Goal: Task Accomplishment & Management: Complete application form

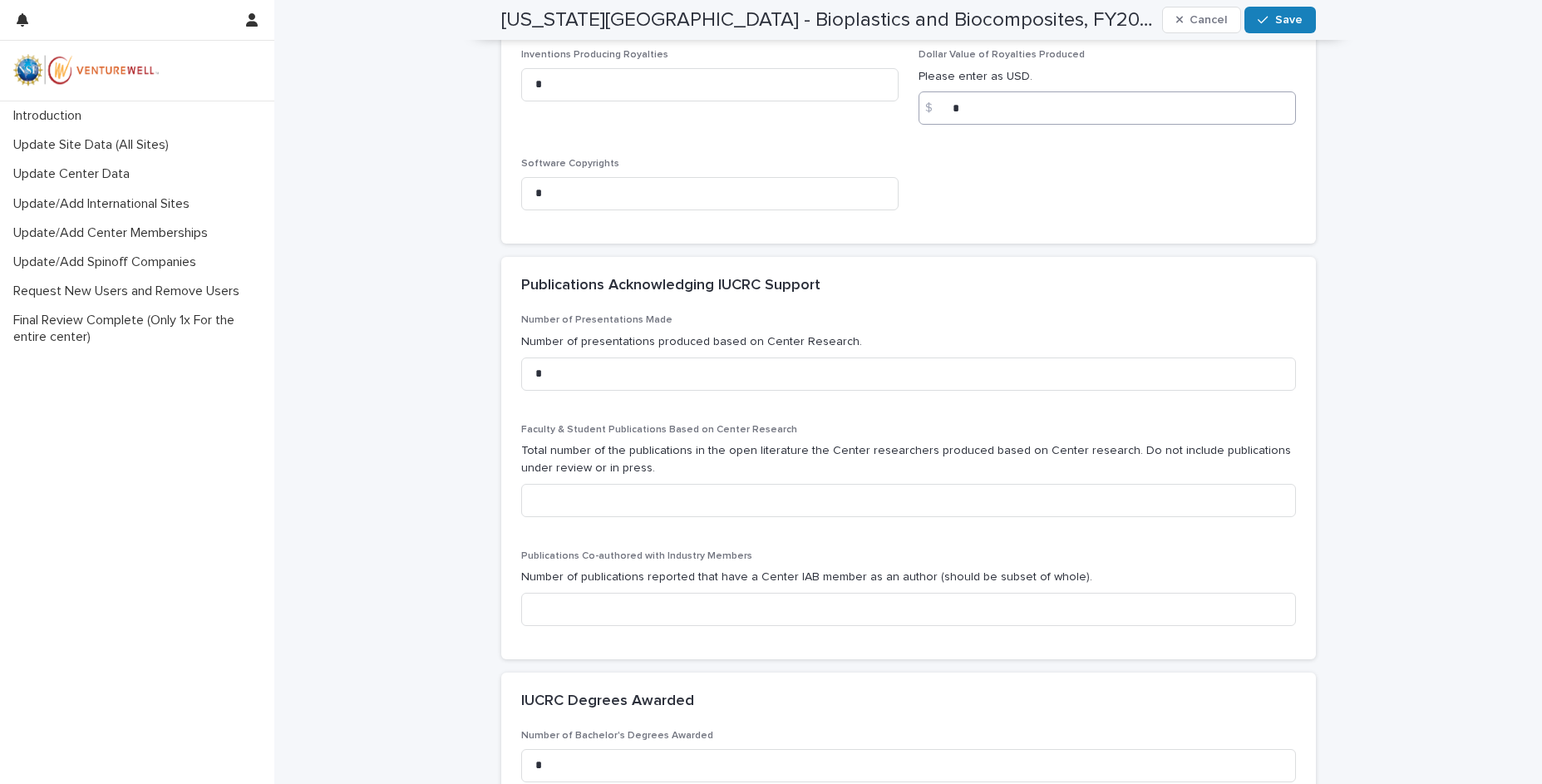
scroll to position [748, 0]
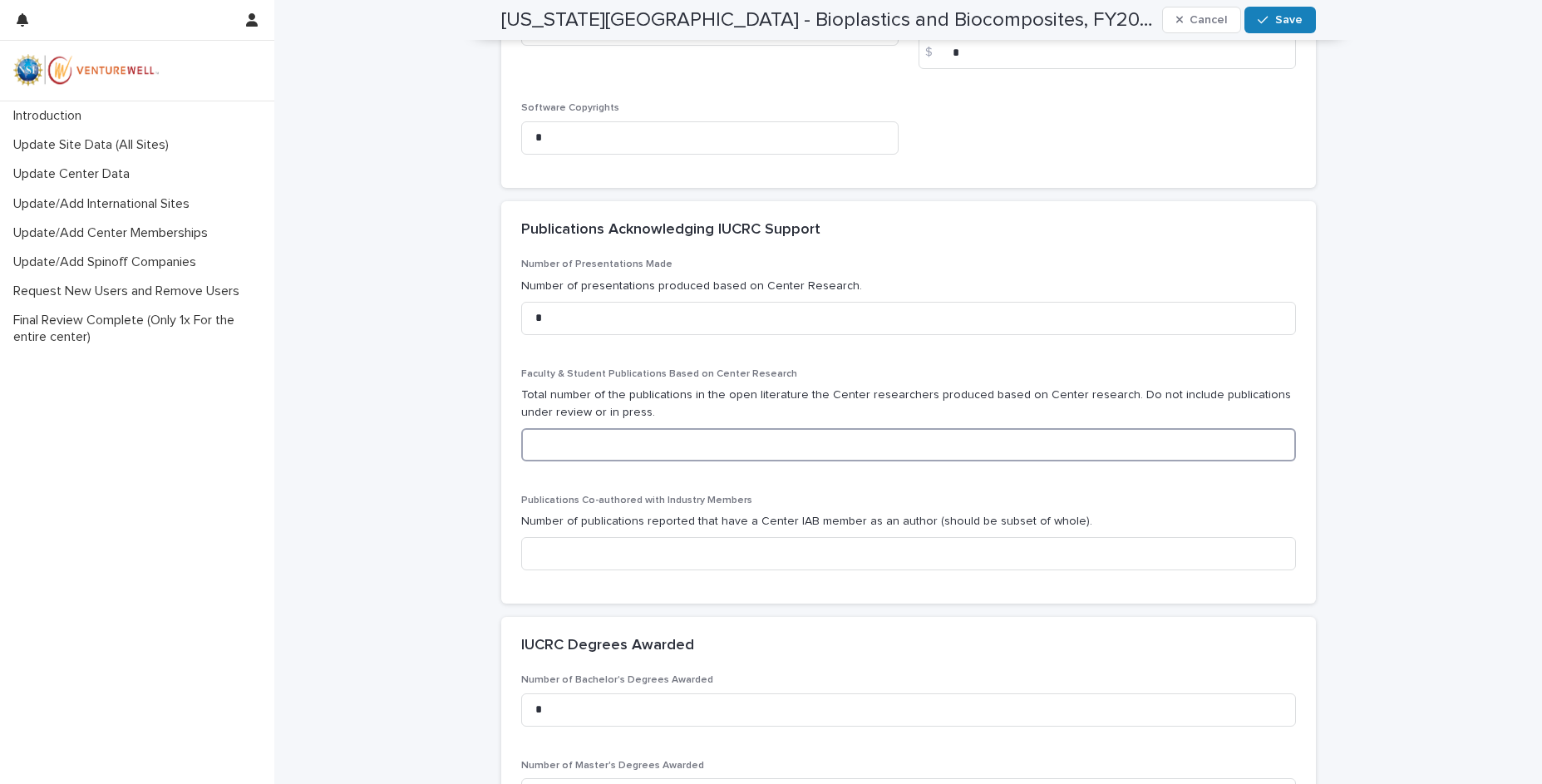
click at [892, 441] on input at bounding box center [908, 444] width 775 height 33
type input "*"
click at [686, 555] on input at bounding box center [908, 553] width 775 height 33
type input "*"
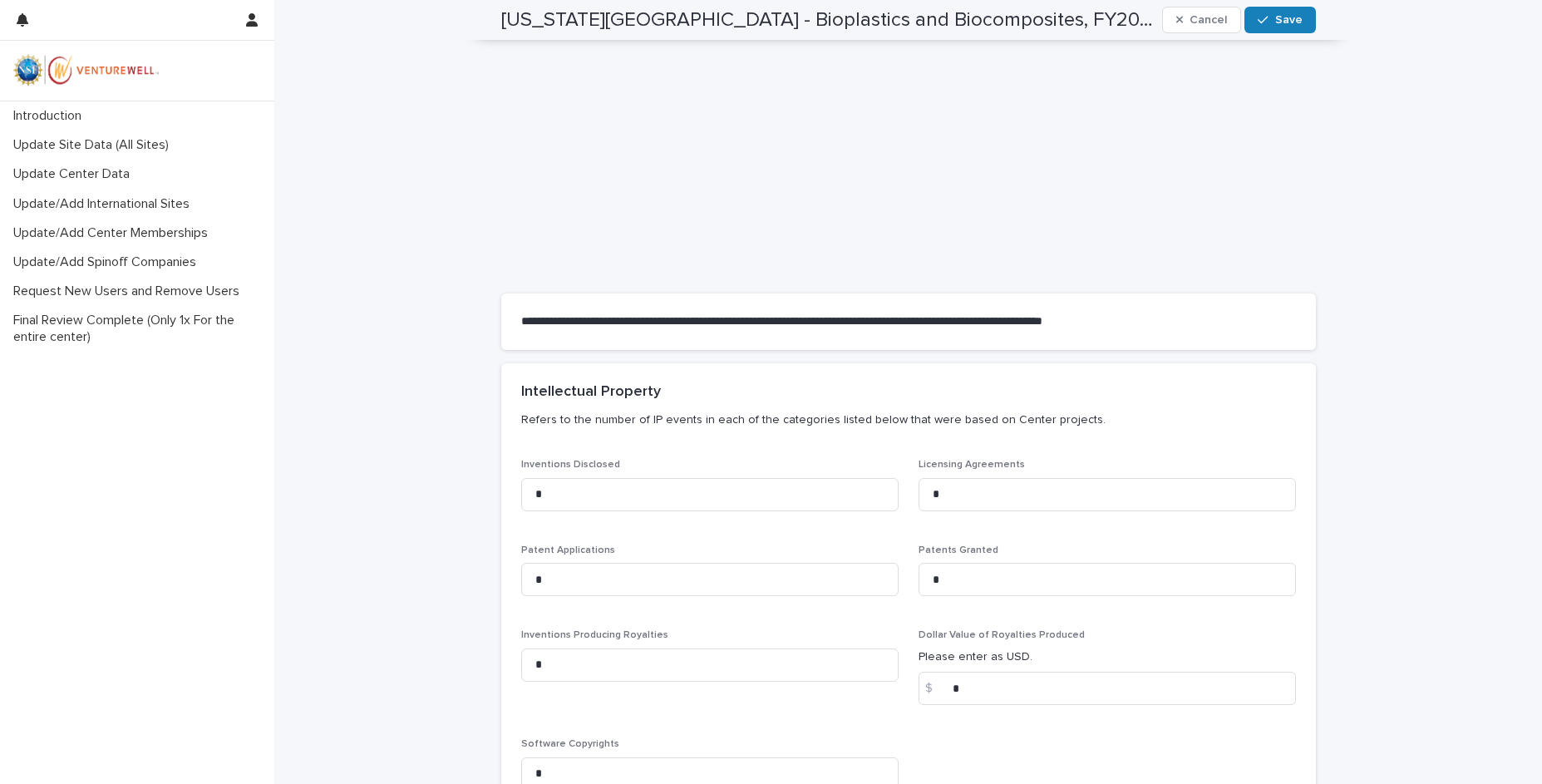
scroll to position [0, 0]
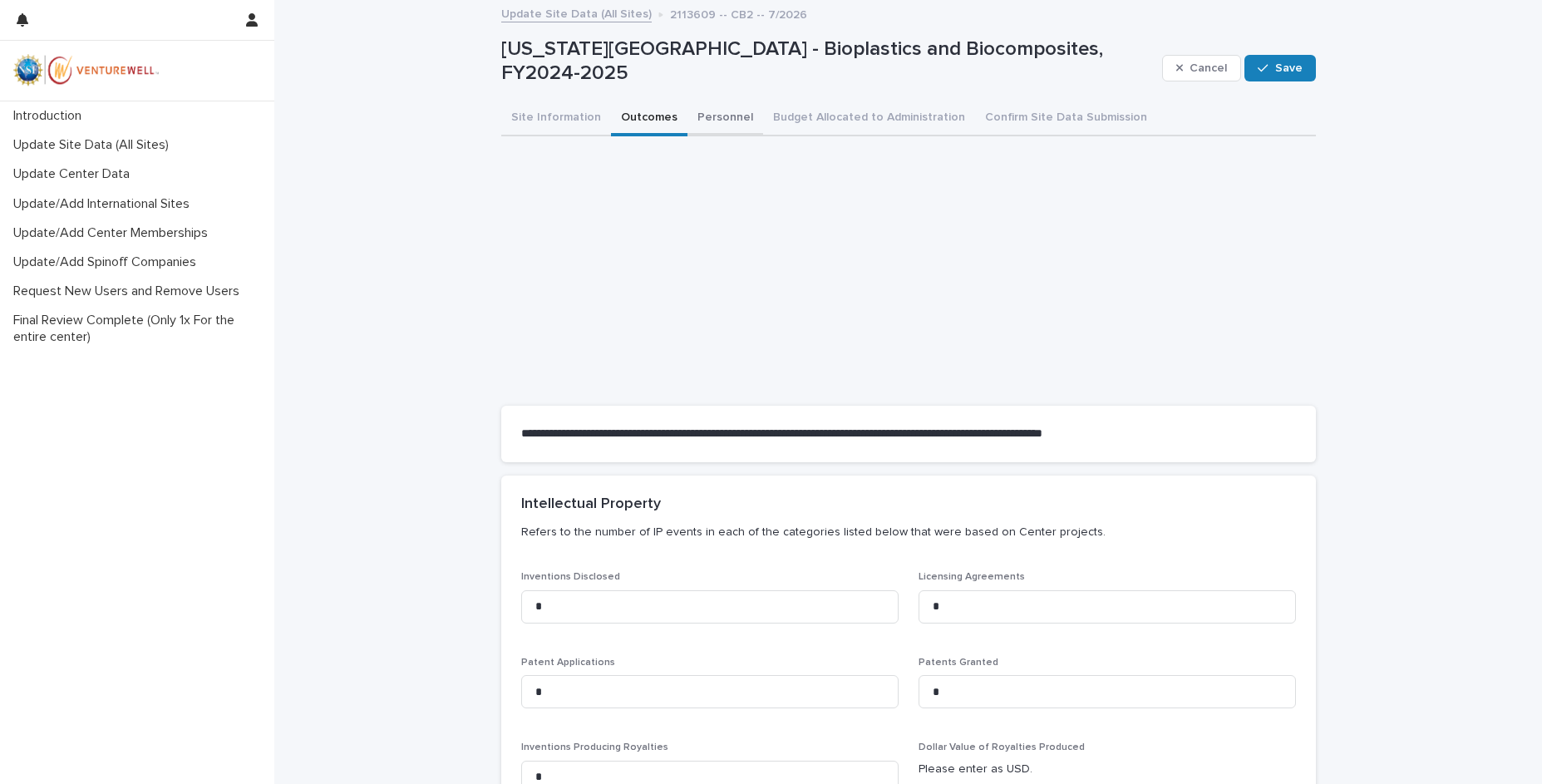
drag, startPoint x: 686, startPoint y: 109, endPoint x: 709, endPoint y: 129, distance: 30.5
click at [687, 109] on button "Personnel" at bounding box center [725, 119] width 76 height 35
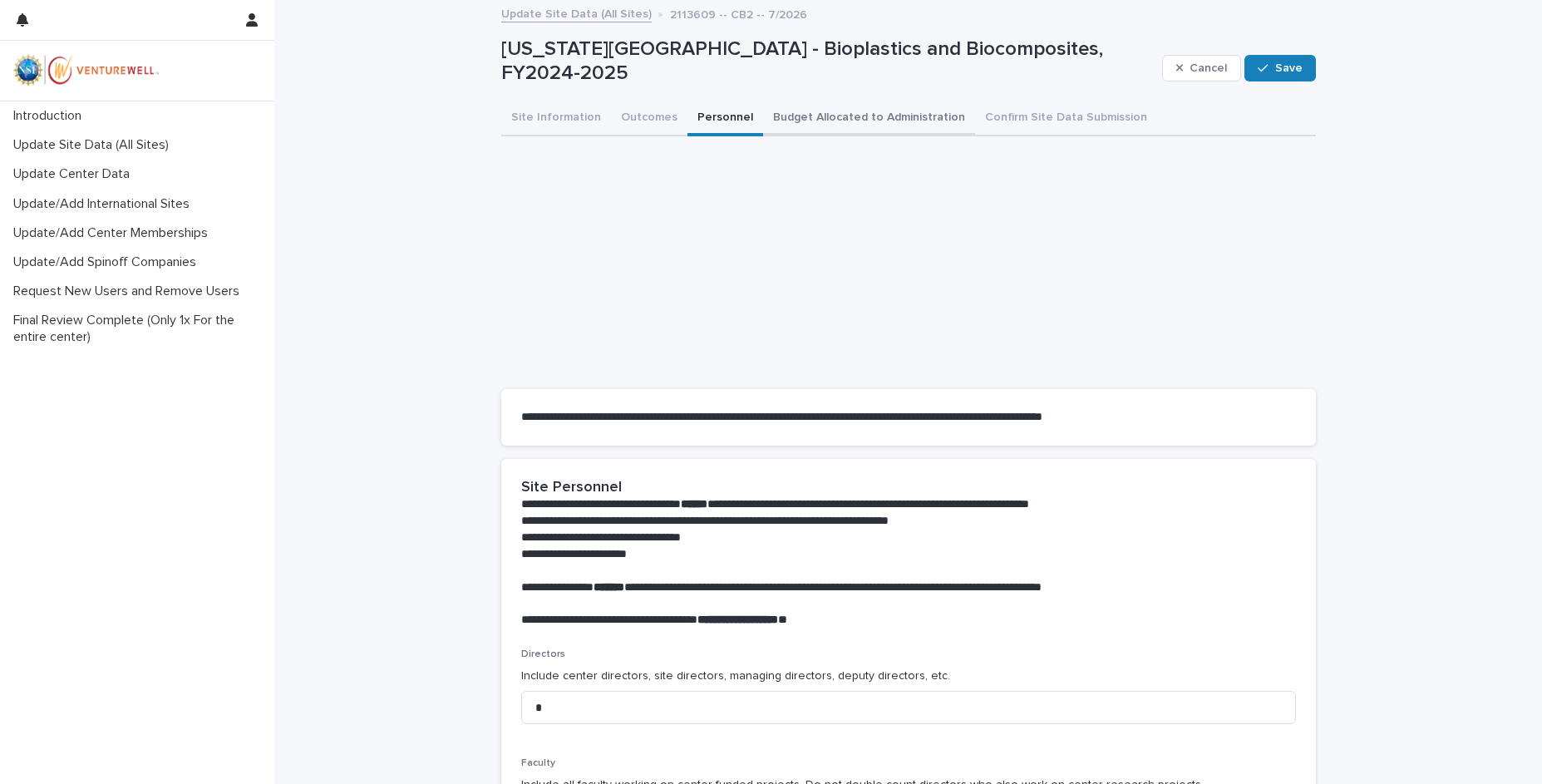
click at [830, 113] on button "Budget Allocated to Administration" at bounding box center [869, 119] width 212 height 35
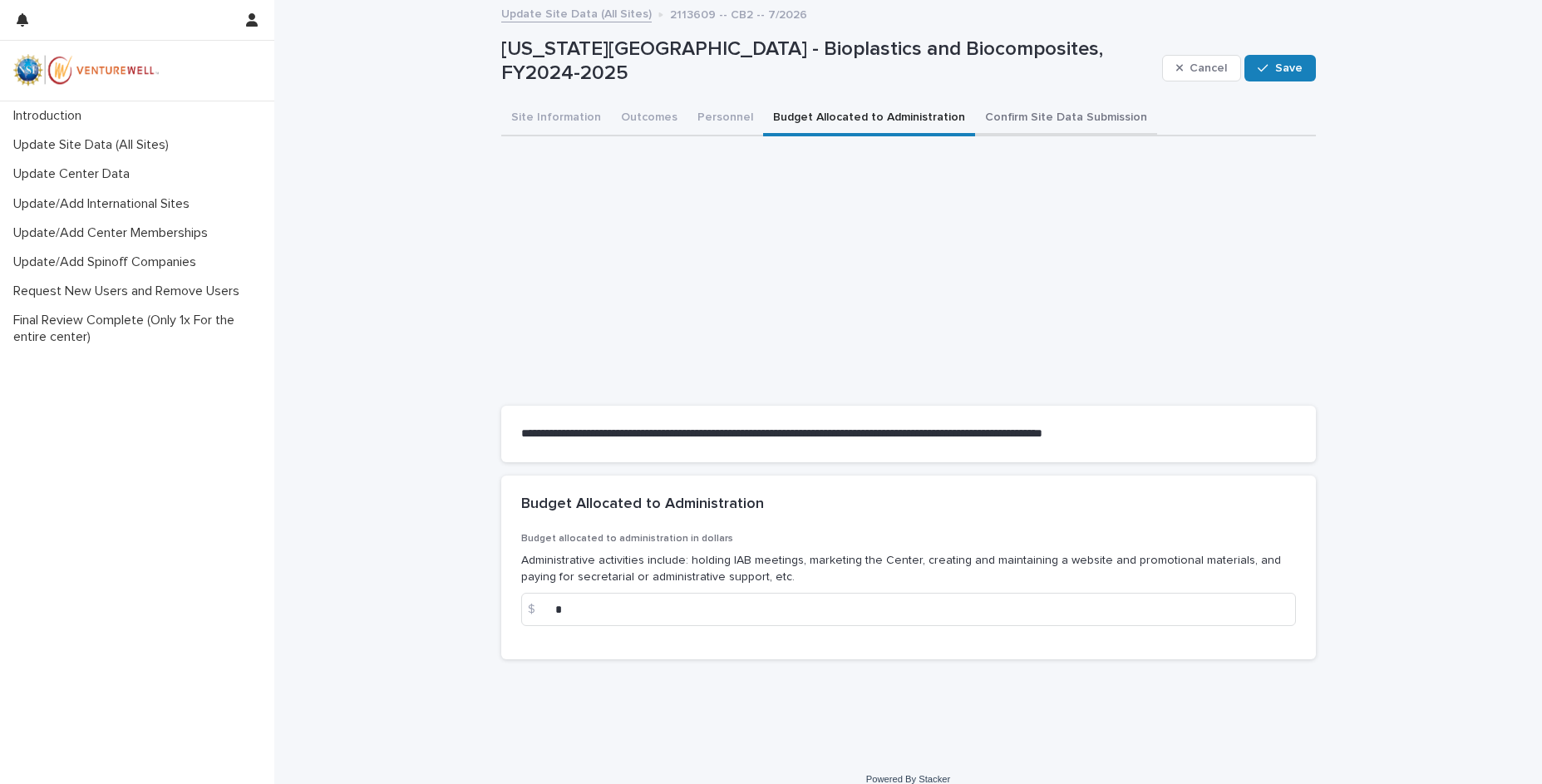
click at [1015, 103] on button "Confirm Site Data Submission" at bounding box center [1067, 119] width 183 height 35
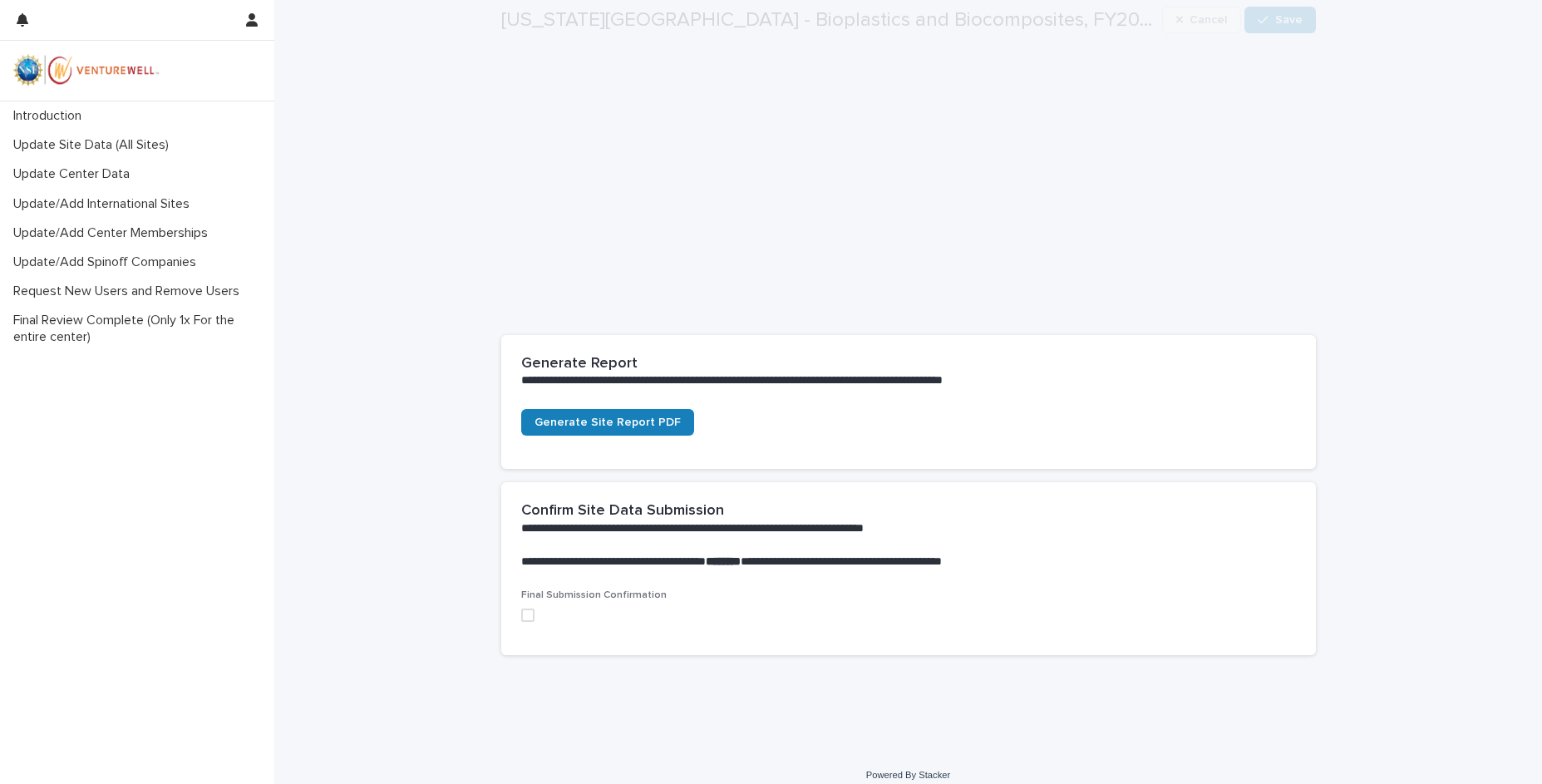
scroll to position [169, 0]
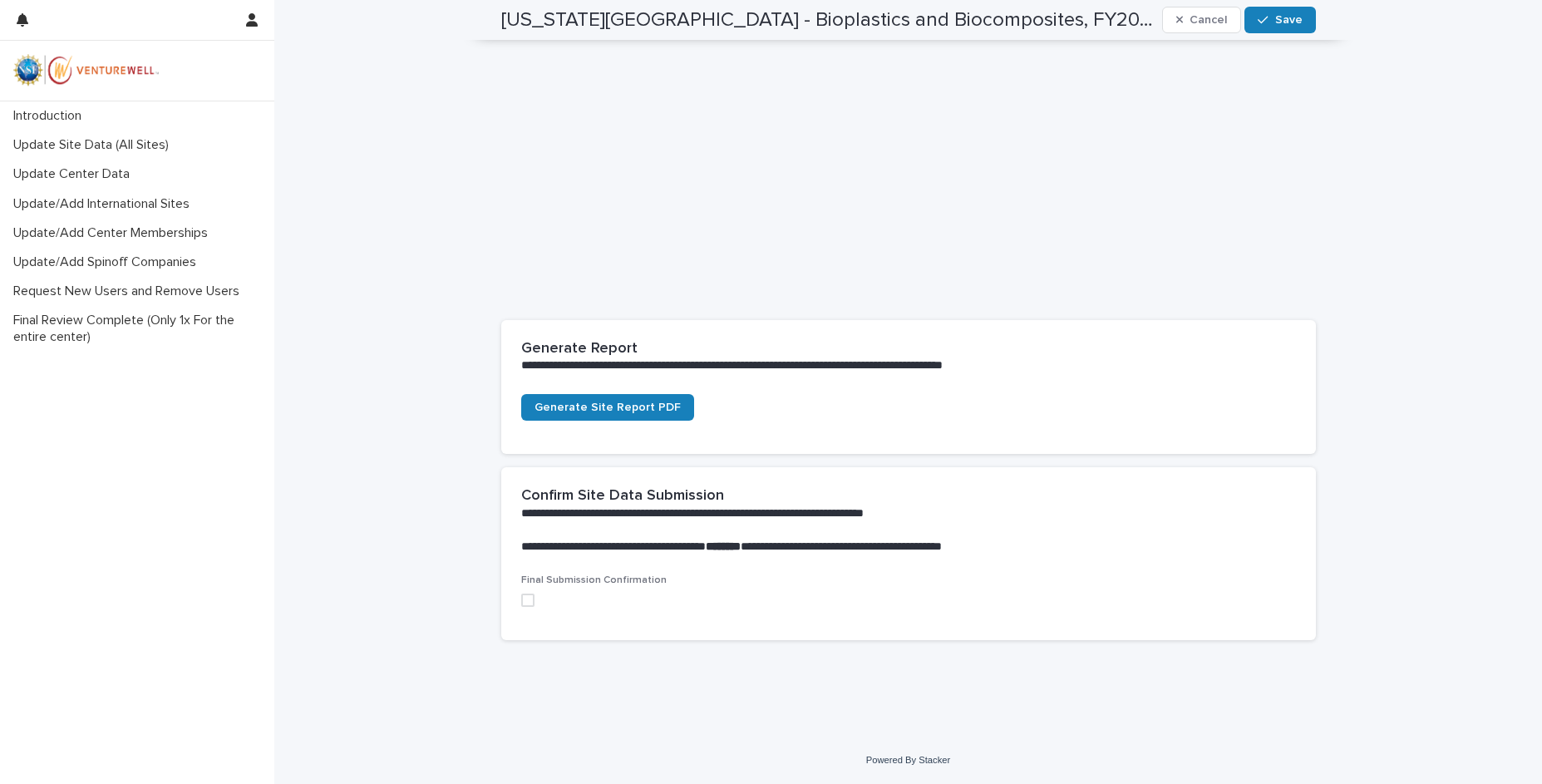
click at [526, 602] on span at bounding box center [528, 600] width 13 height 13
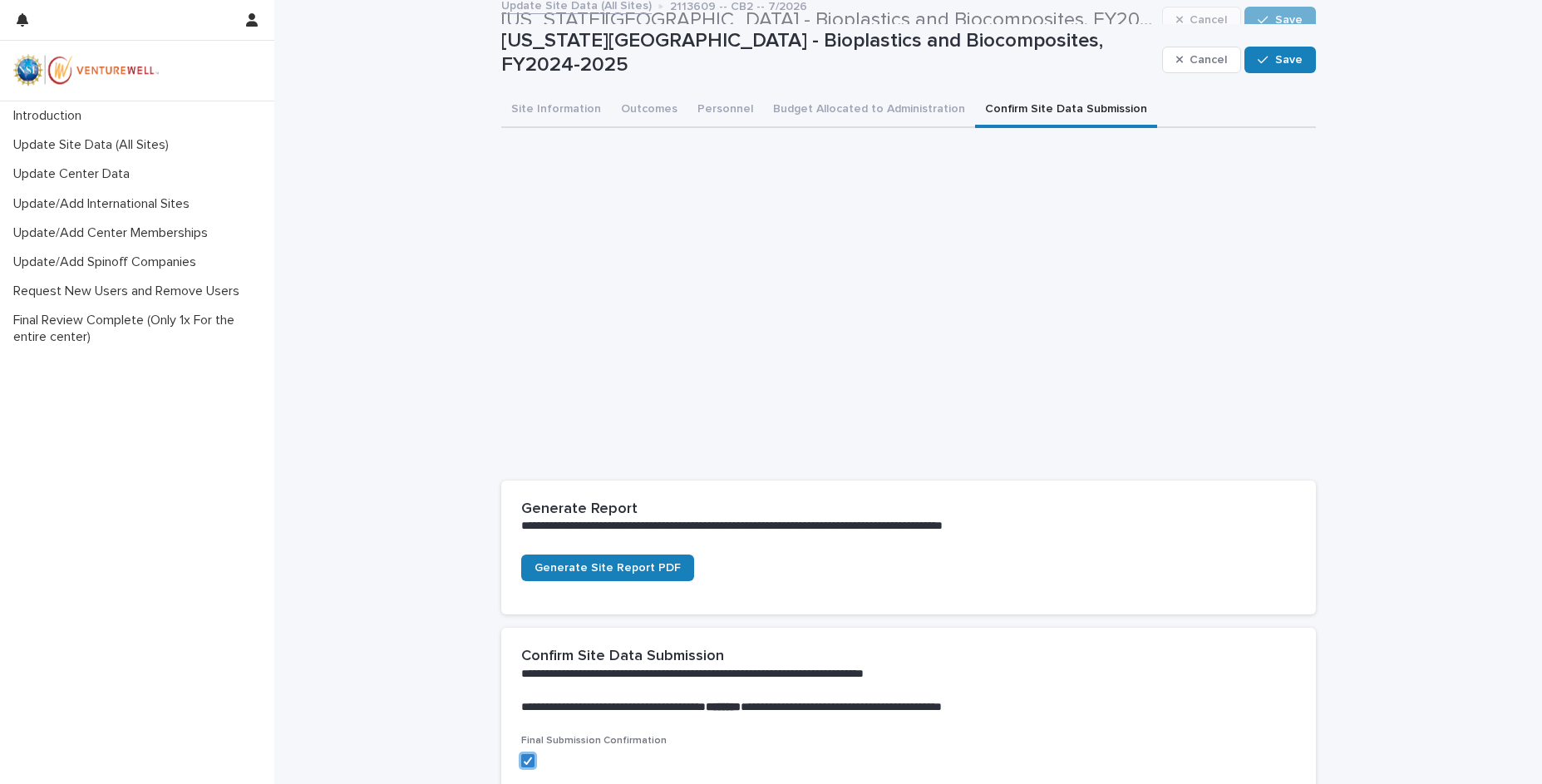
scroll to position [0, 0]
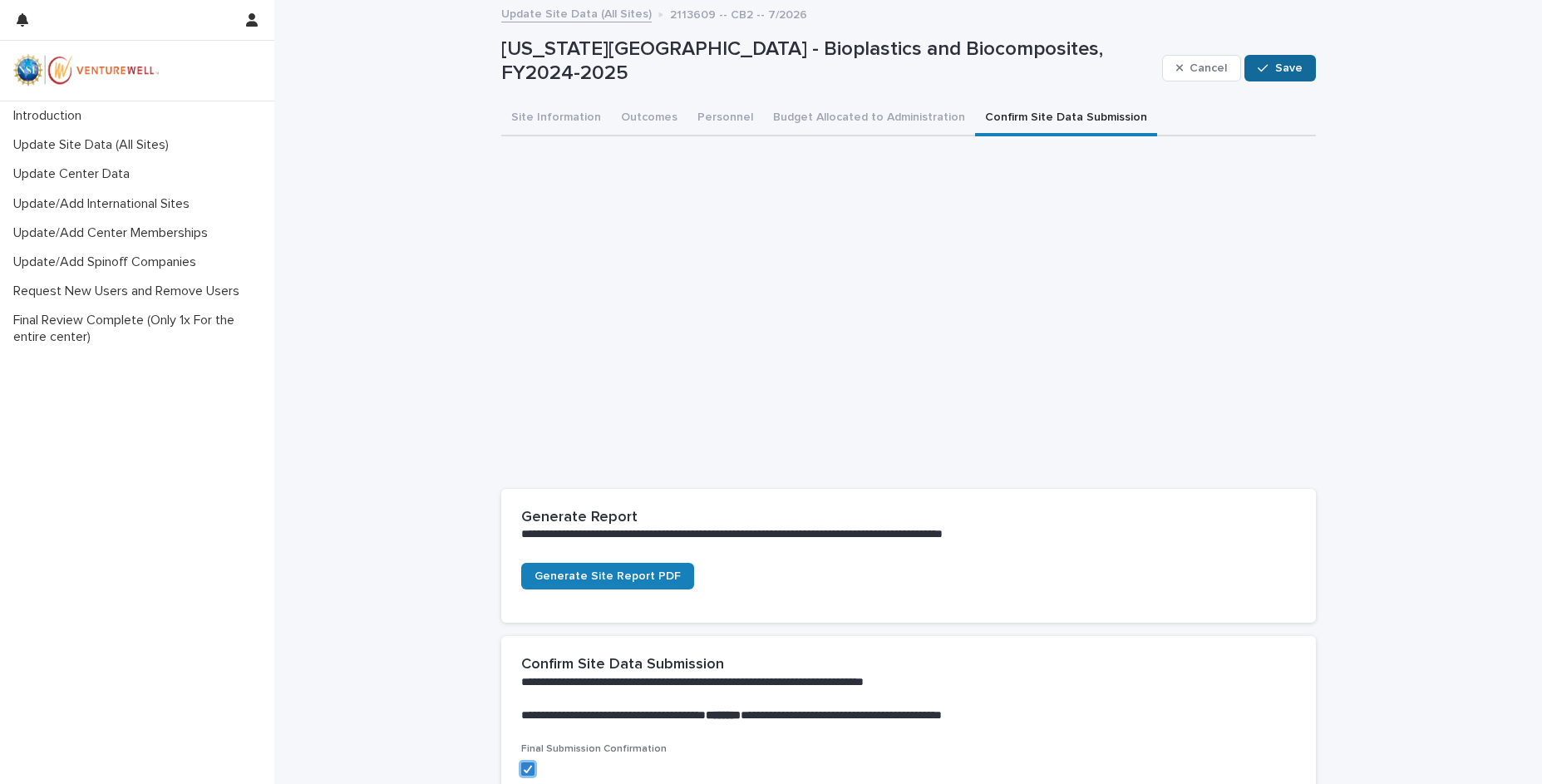
click at [1276, 67] on span "Save" at bounding box center [1289, 68] width 28 height 11
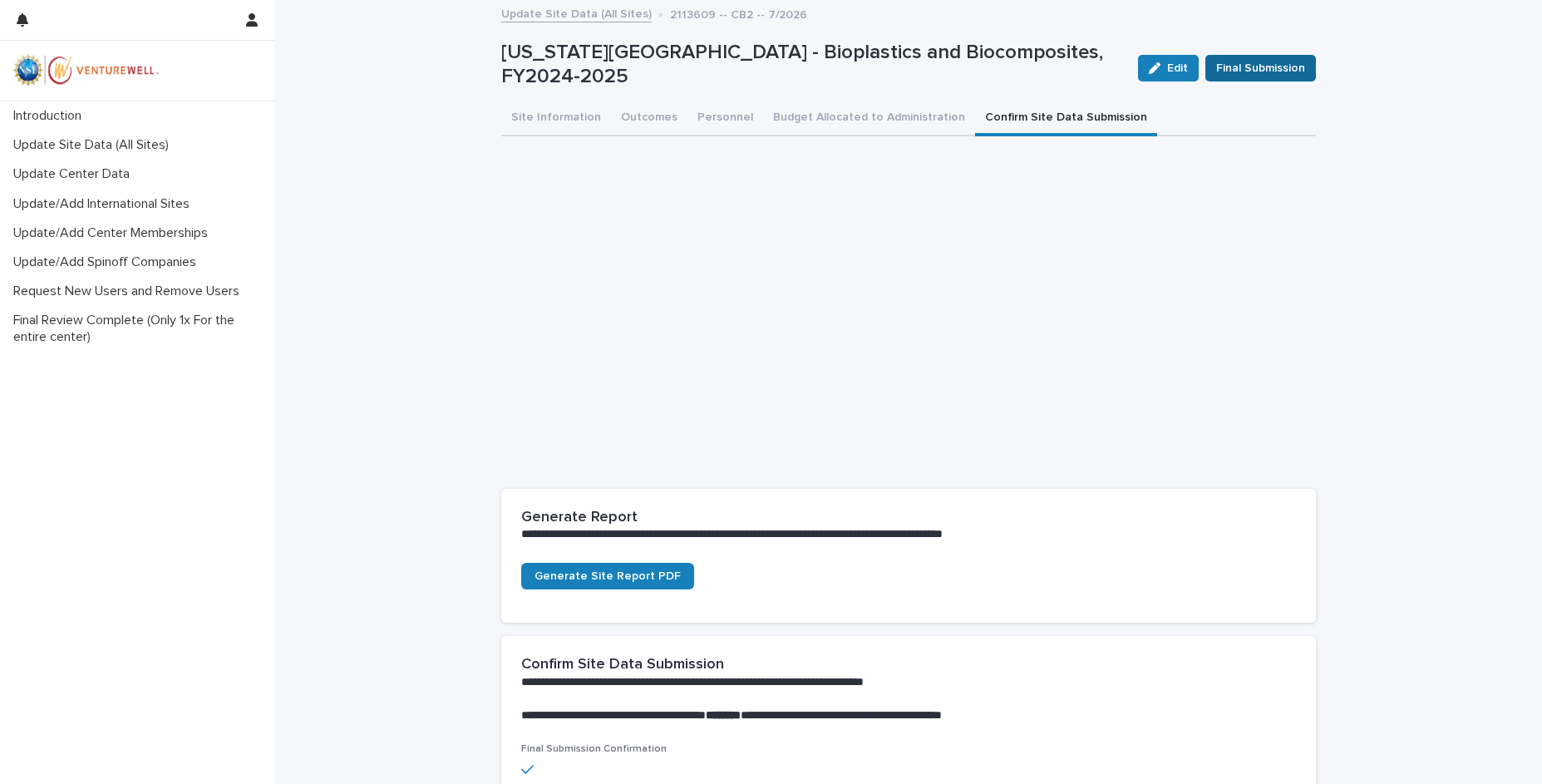
click at [1273, 69] on span "Final Submission" at bounding box center [1261, 67] width 89 height 16
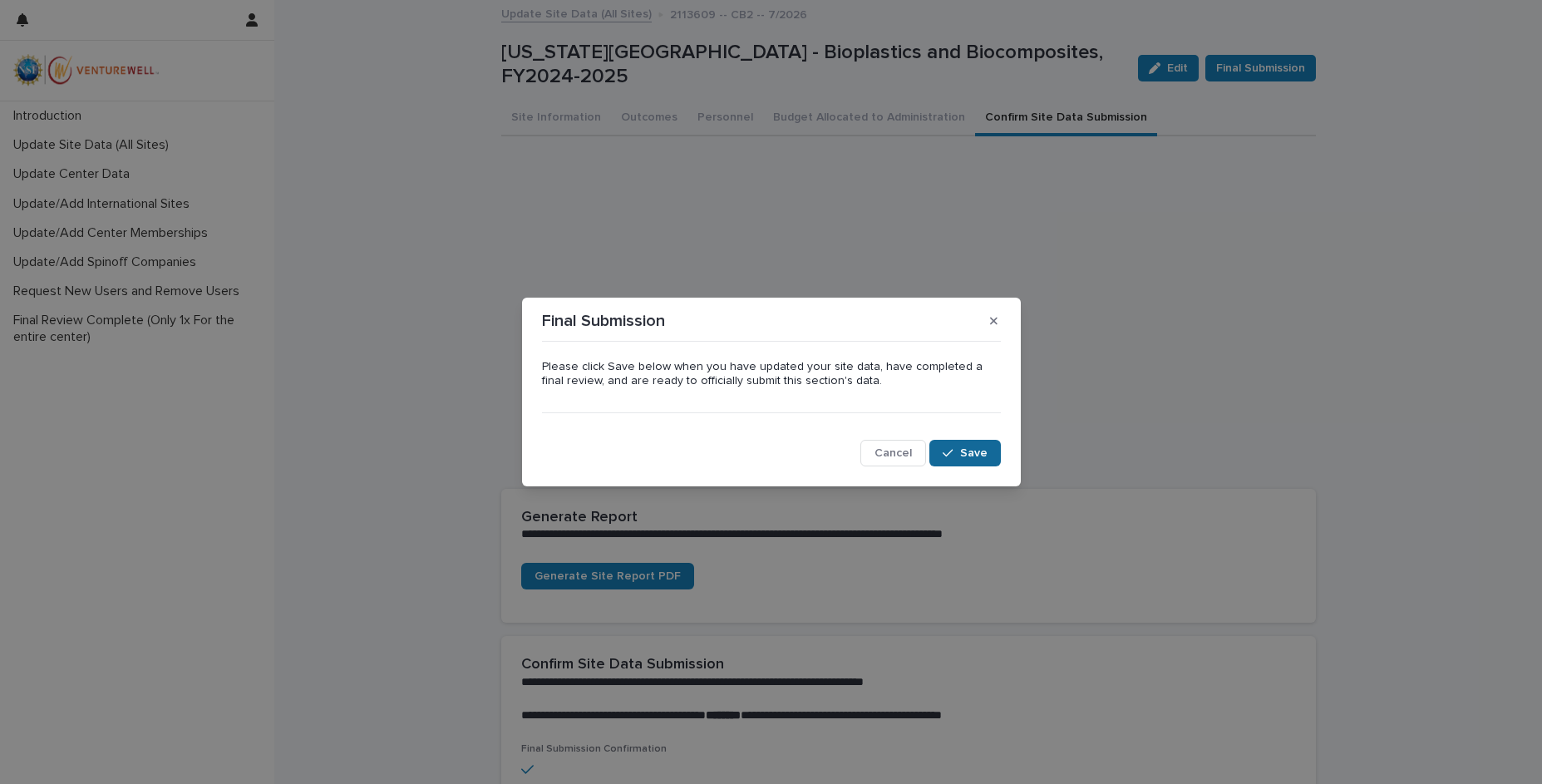
click at [964, 451] on span "Save" at bounding box center [973, 453] width 28 height 11
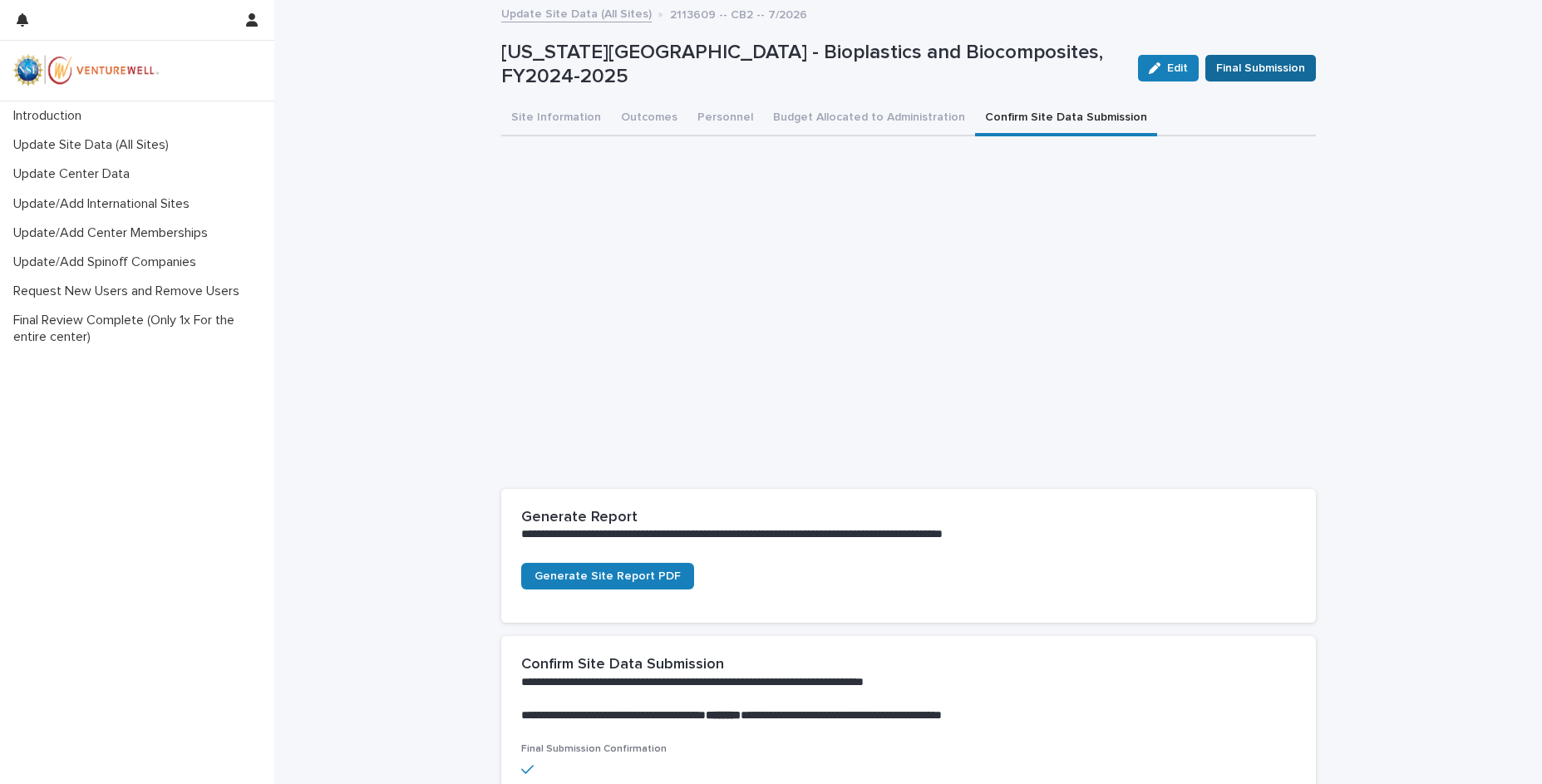
click at [1301, 53] on div "Edit Final Submission" at bounding box center [1224, 68] width 184 height 67
